Goal: Information Seeking & Learning: Learn about a topic

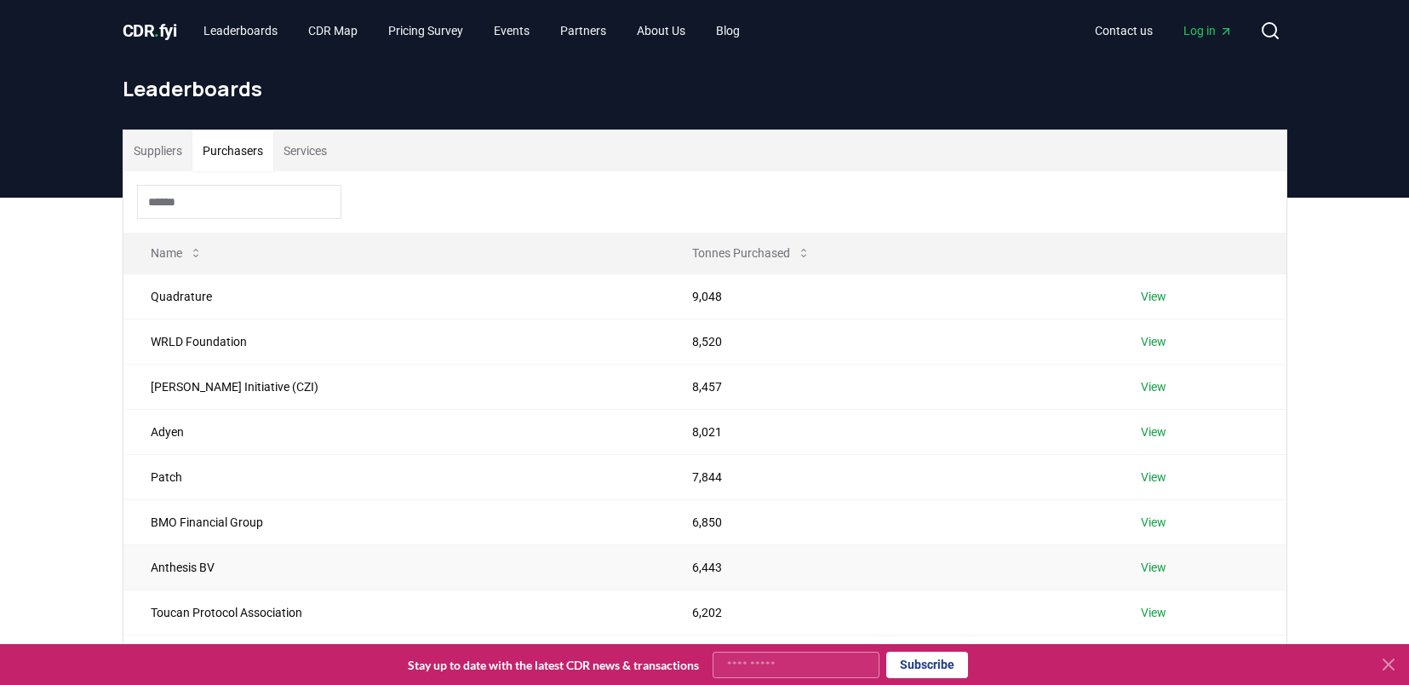
scroll to position [184, 0]
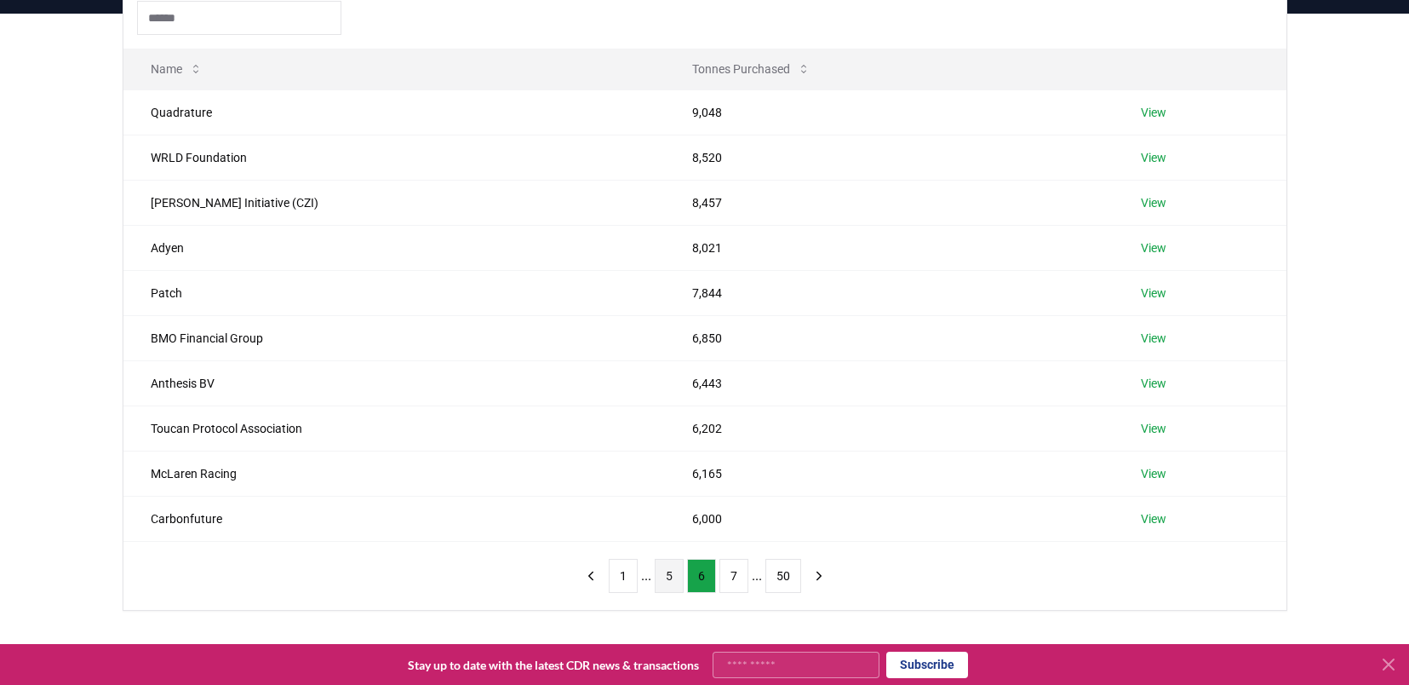
click at [668, 571] on button "5" at bounding box center [669, 576] width 29 height 34
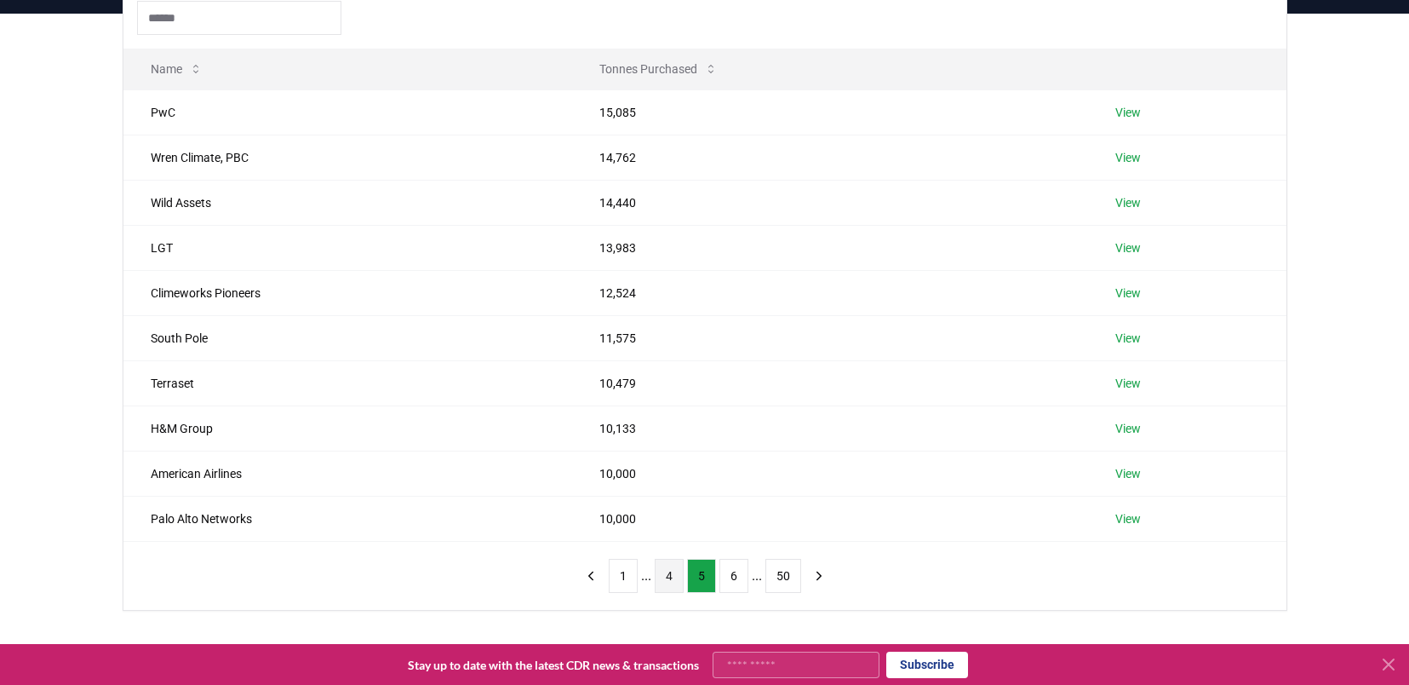
click at [667, 566] on button "4" at bounding box center [669, 576] width 29 height 34
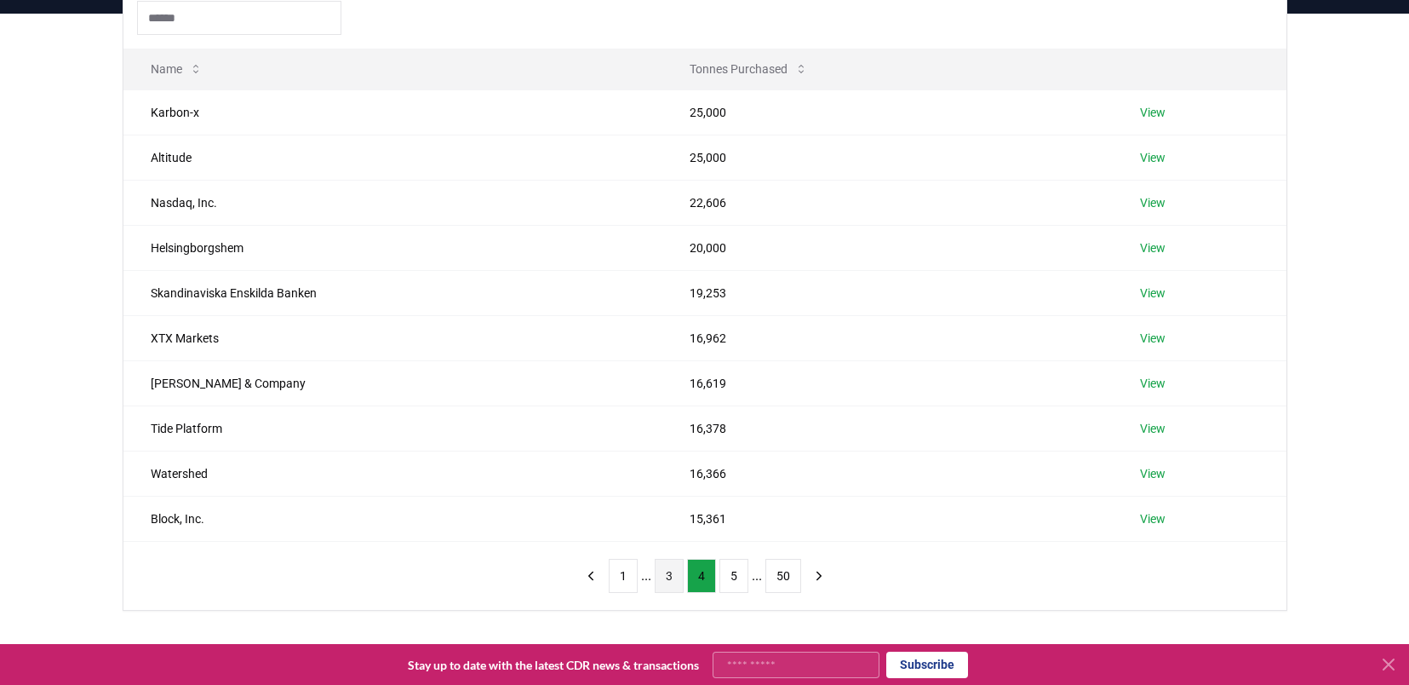
click at [666, 570] on button "3" at bounding box center [669, 576] width 29 height 34
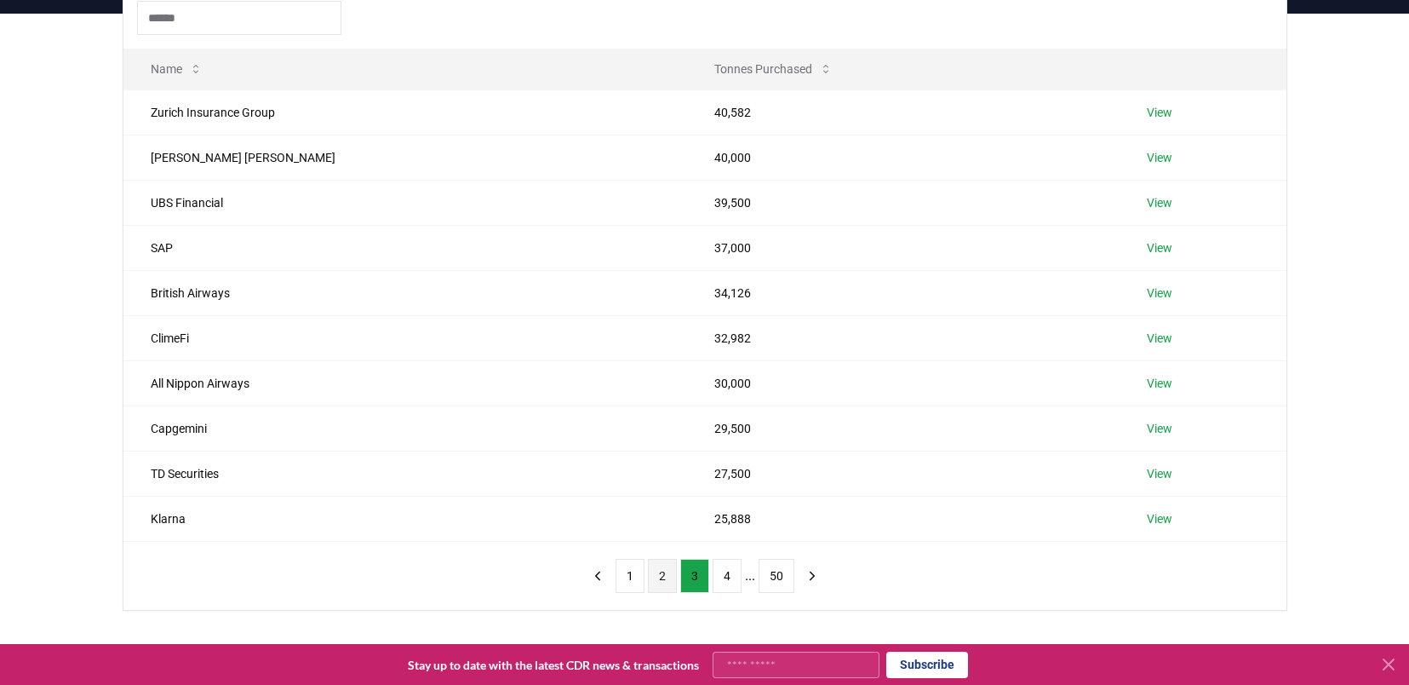
click at [666, 571] on button "2" at bounding box center [662, 576] width 29 height 34
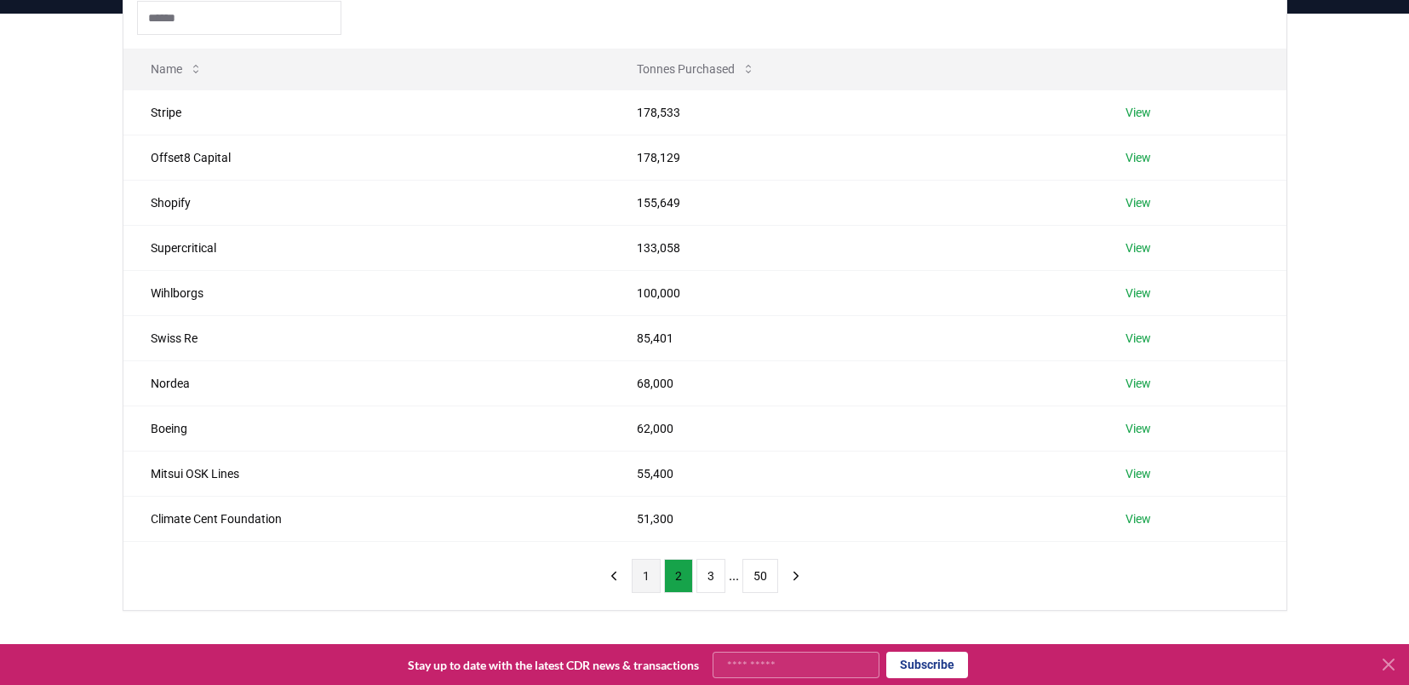
click at [640, 575] on button "1" at bounding box center [646, 576] width 29 height 34
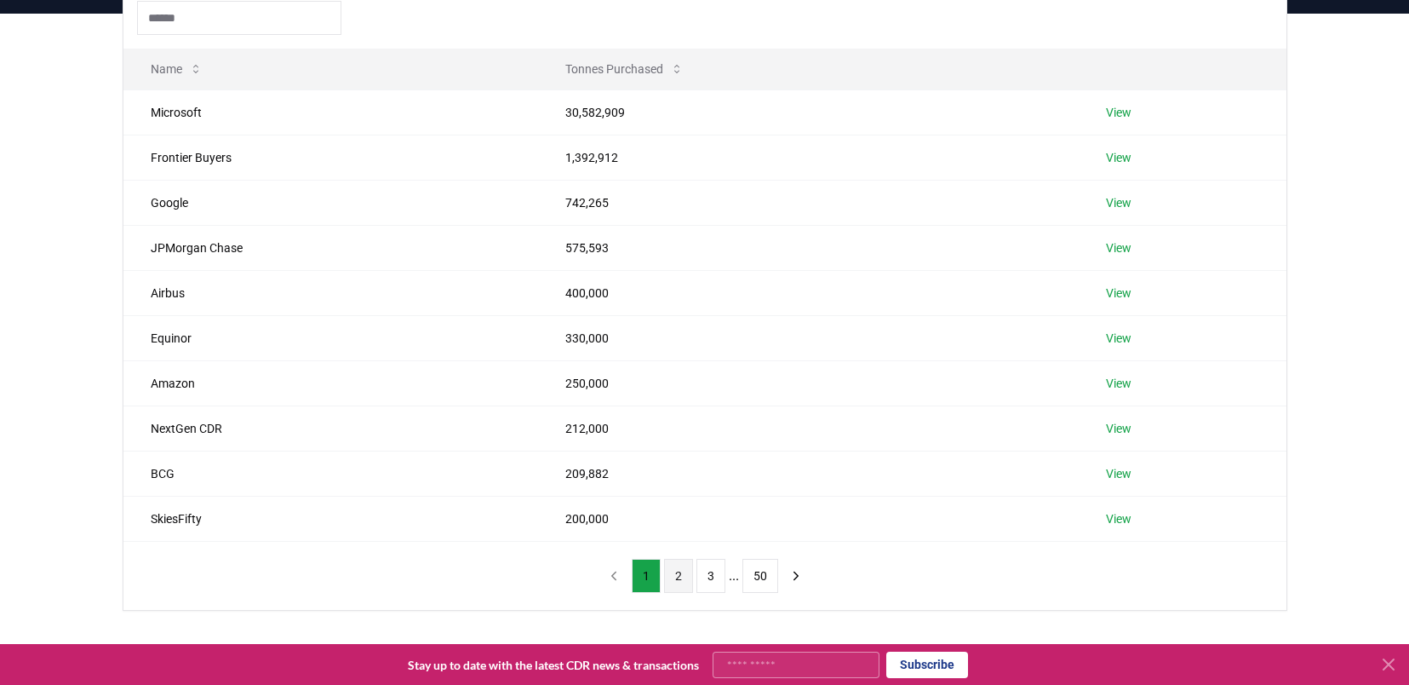
click at [676, 572] on button "2" at bounding box center [678, 576] width 29 height 34
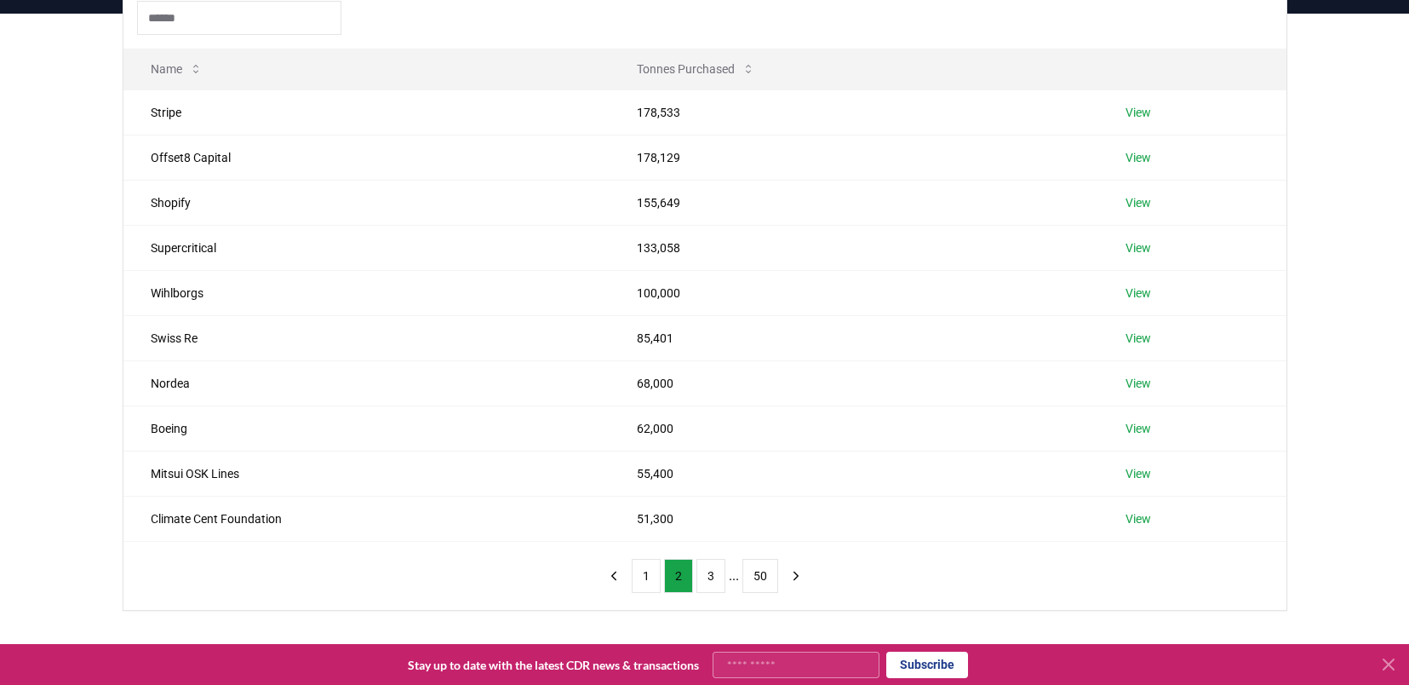
click at [71, 262] on div "Suppliers Purchasers Services Name Tonnes Purchased Stripe 178,533 View Offset8…" at bounding box center [704, 346] width 1409 height 665
click at [712, 572] on button "3" at bounding box center [711, 576] width 29 height 34
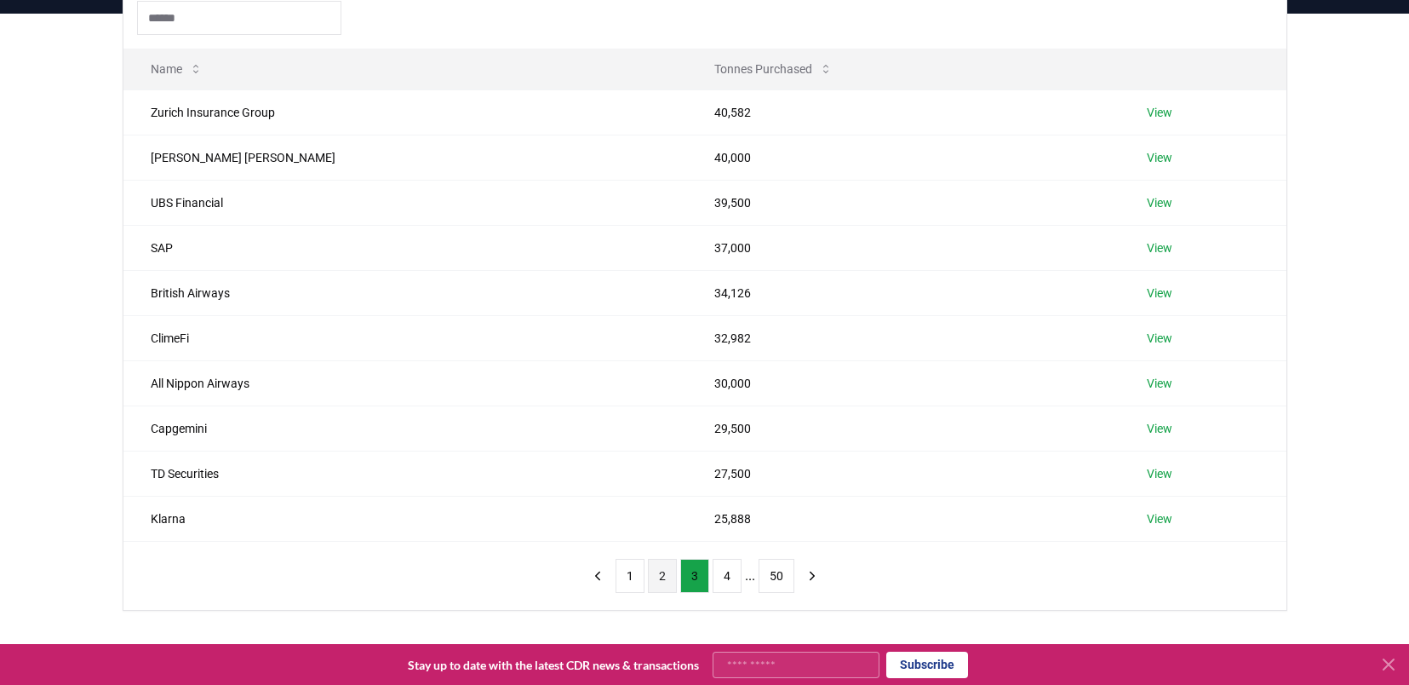
click at [665, 570] on button "2" at bounding box center [662, 576] width 29 height 34
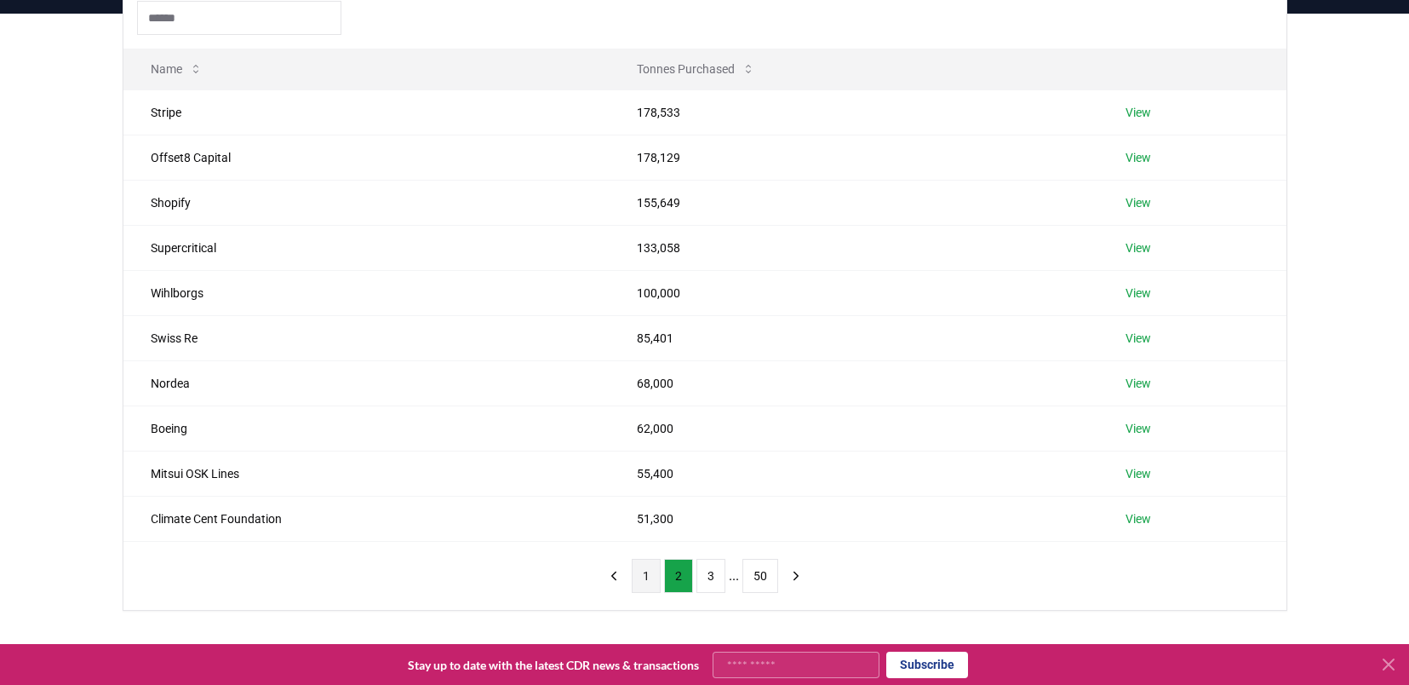
click at [640, 579] on button "1" at bounding box center [646, 576] width 29 height 34
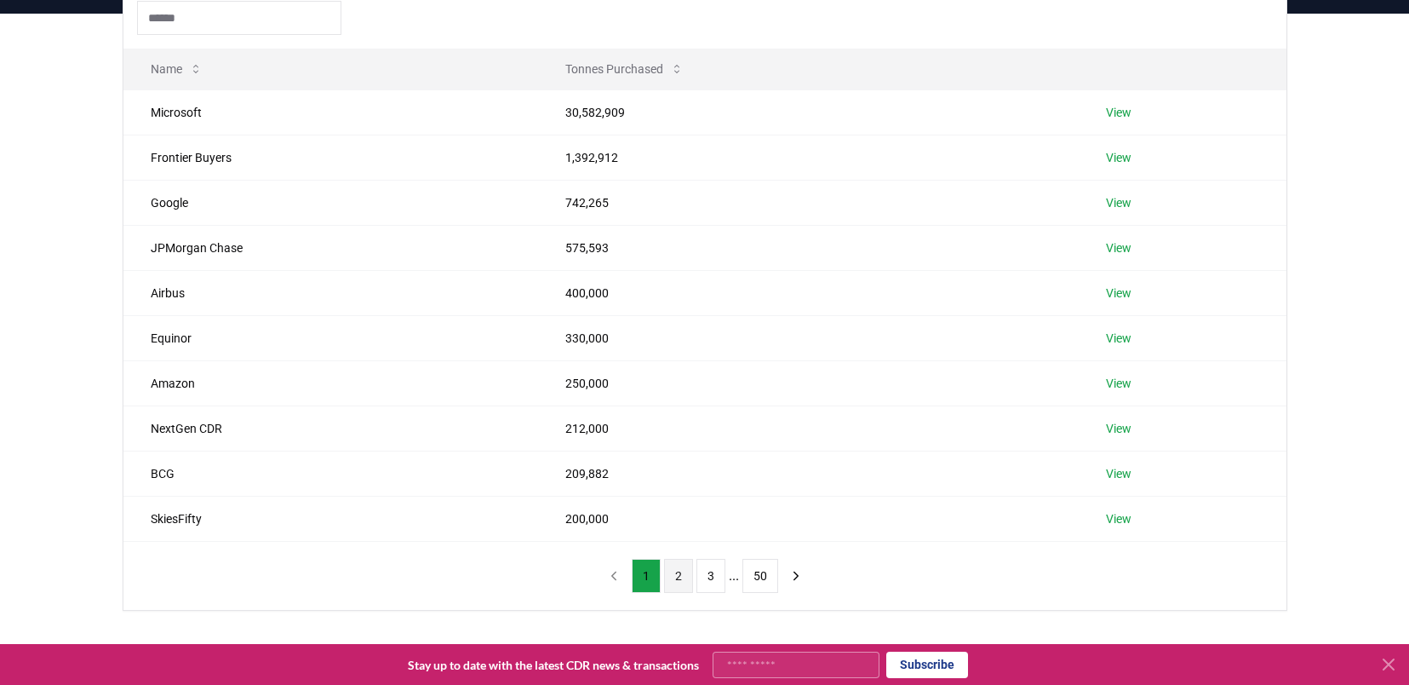
click at [675, 577] on button "2" at bounding box center [678, 576] width 29 height 34
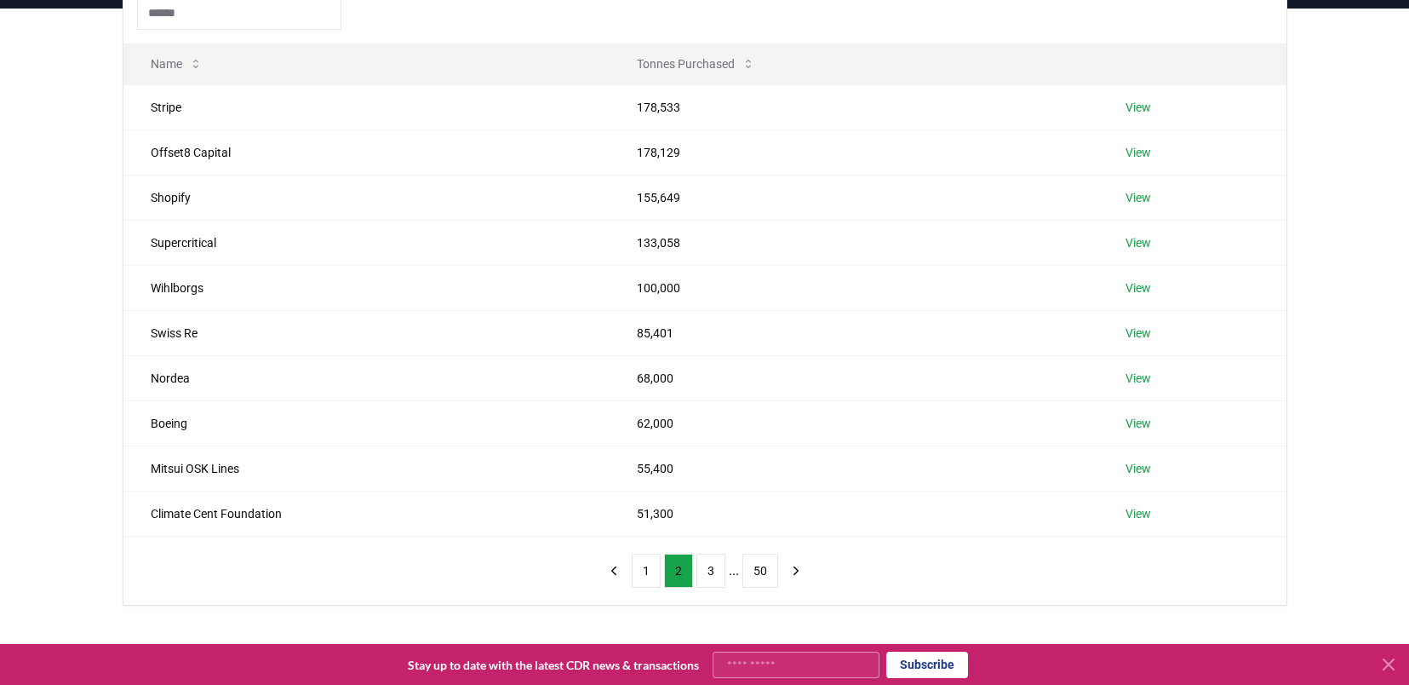
scroll to position [174, 0]
